Goal: Navigation & Orientation: Find specific page/section

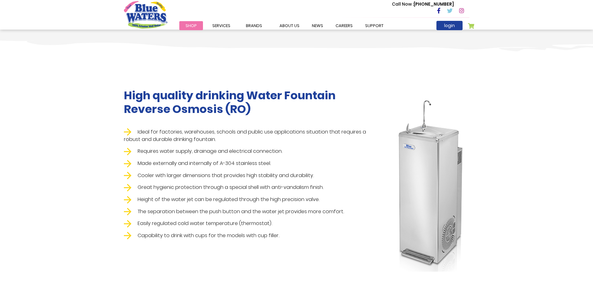
scroll to position [312, 0]
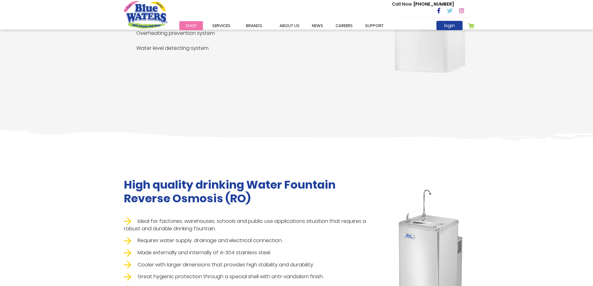
click at [196, 27] on span "Shop" at bounding box center [191, 26] width 11 height 6
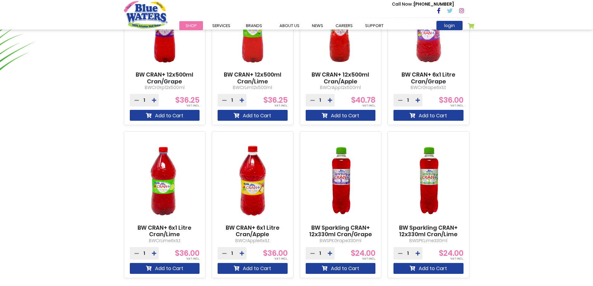
scroll to position [623, 0]
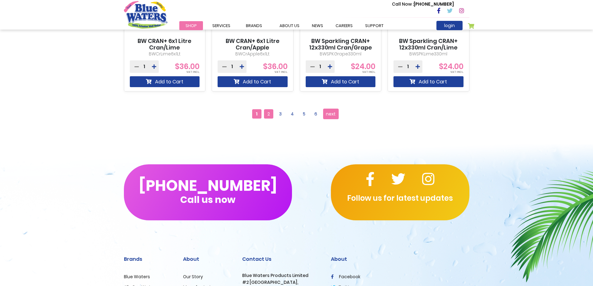
click at [267, 112] on span "2" at bounding box center [268, 113] width 9 height 9
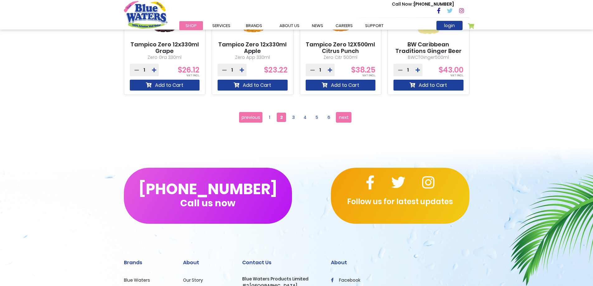
scroll to position [623, 0]
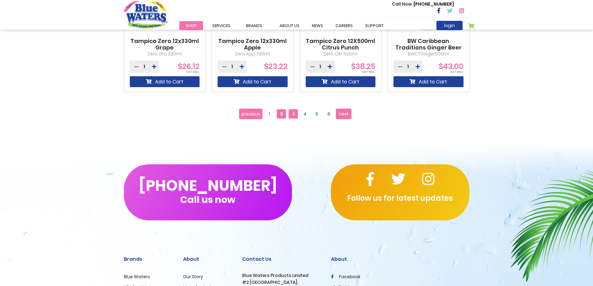
click at [294, 116] on span "3" at bounding box center [293, 113] width 9 height 9
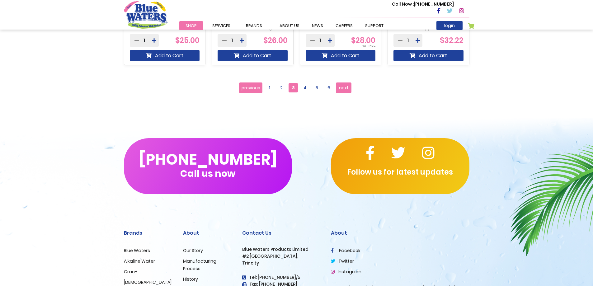
scroll to position [561, 0]
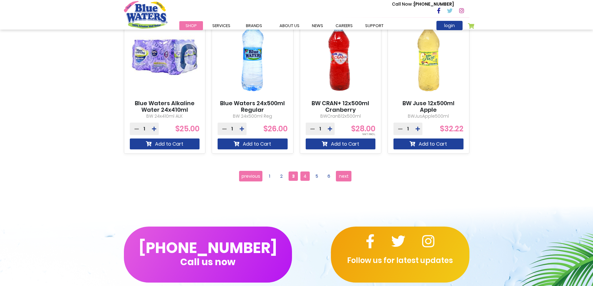
click at [307, 175] on span "4" at bounding box center [305, 176] width 9 height 9
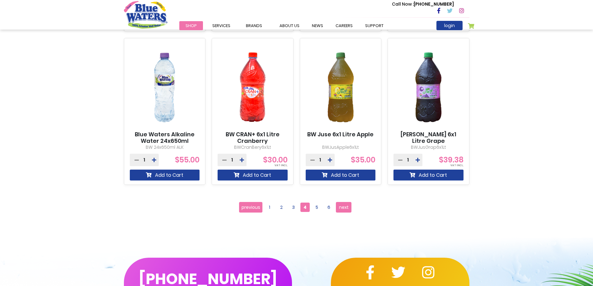
scroll to position [654, 0]
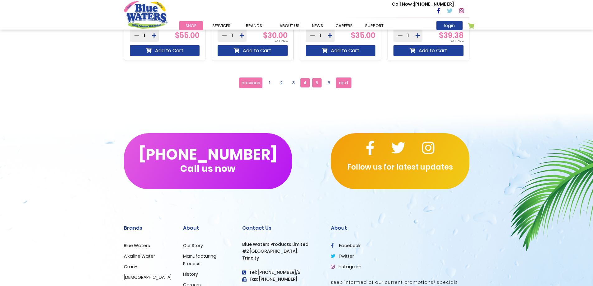
click at [315, 84] on span "5" at bounding box center [316, 82] width 9 height 9
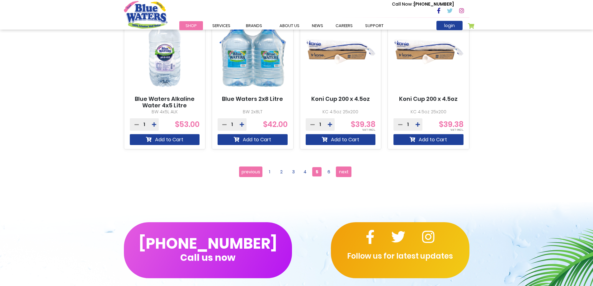
scroll to position [623, 0]
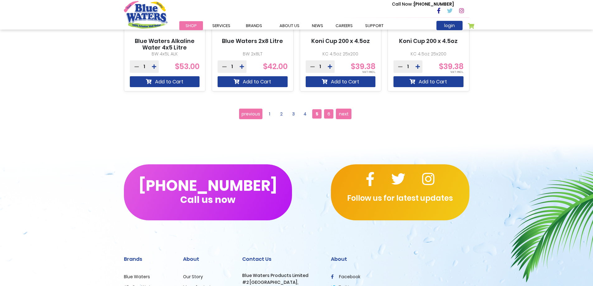
click at [325, 115] on span "6" at bounding box center [328, 113] width 9 height 9
